Goal: Task Accomplishment & Management: Use online tool/utility

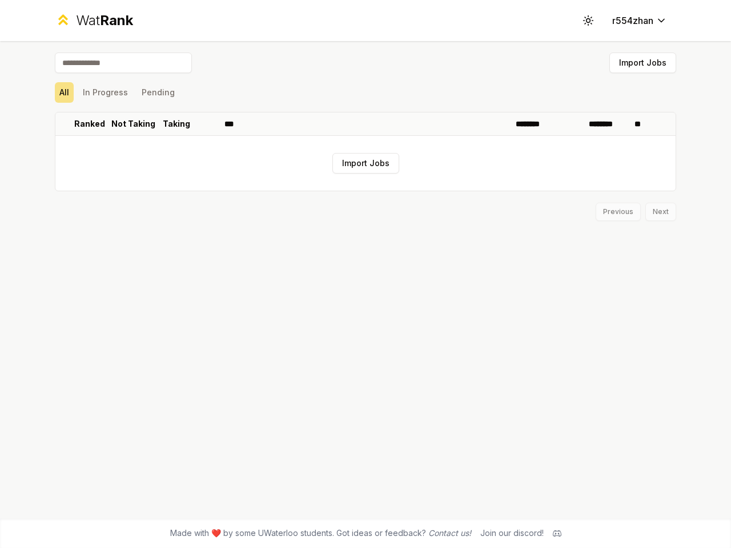
click at [588, 21] on icon at bounding box center [587, 20] width 11 height 11
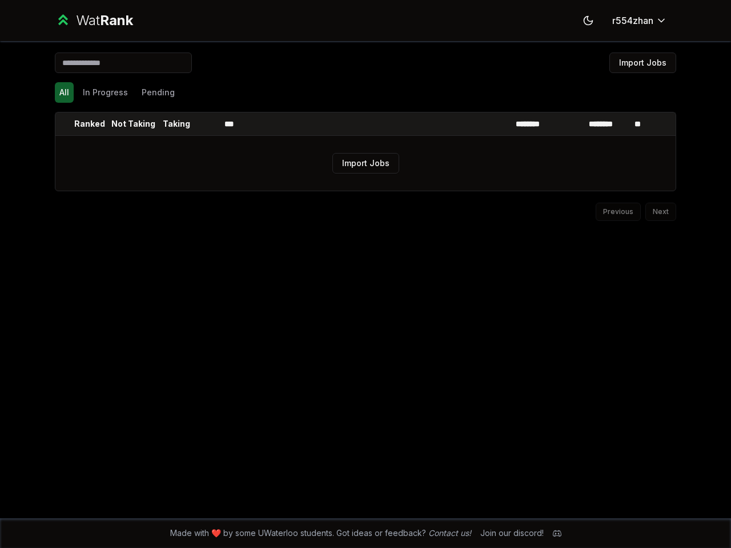
click at [642, 63] on button "Import Jobs" at bounding box center [642, 63] width 67 height 21
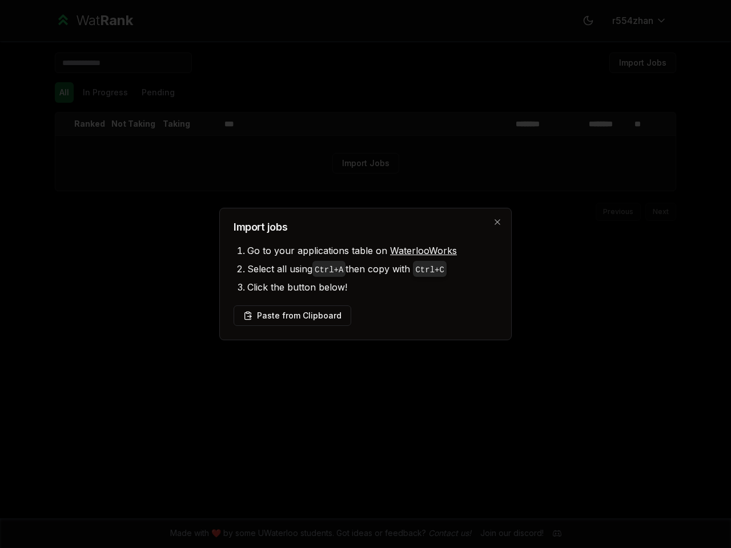
click at [64, 92] on div at bounding box center [365, 274] width 731 height 548
click at [105, 92] on div at bounding box center [365, 274] width 731 height 548
click at [158, 92] on button "Pending" at bounding box center [158, 92] width 42 height 21
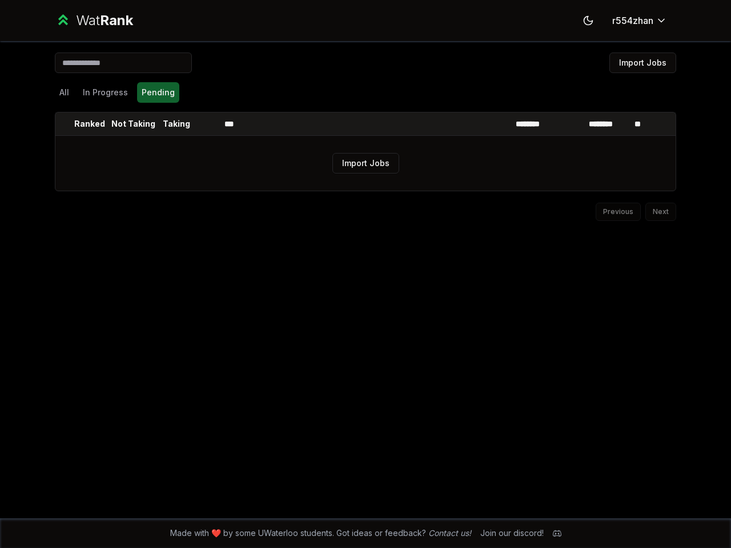
click at [65, 124] on th at bounding box center [64, 123] width 18 height 23
click at [90, 124] on p "Ranked" at bounding box center [89, 123] width 31 height 11
click at [133, 124] on p "Not Taking" at bounding box center [133, 123] width 44 height 11
click at [176, 124] on p "Taking" at bounding box center [176, 123] width 27 height 11
click at [206, 124] on th at bounding box center [205, 123] width 27 height 23
